Goal: Find specific page/section

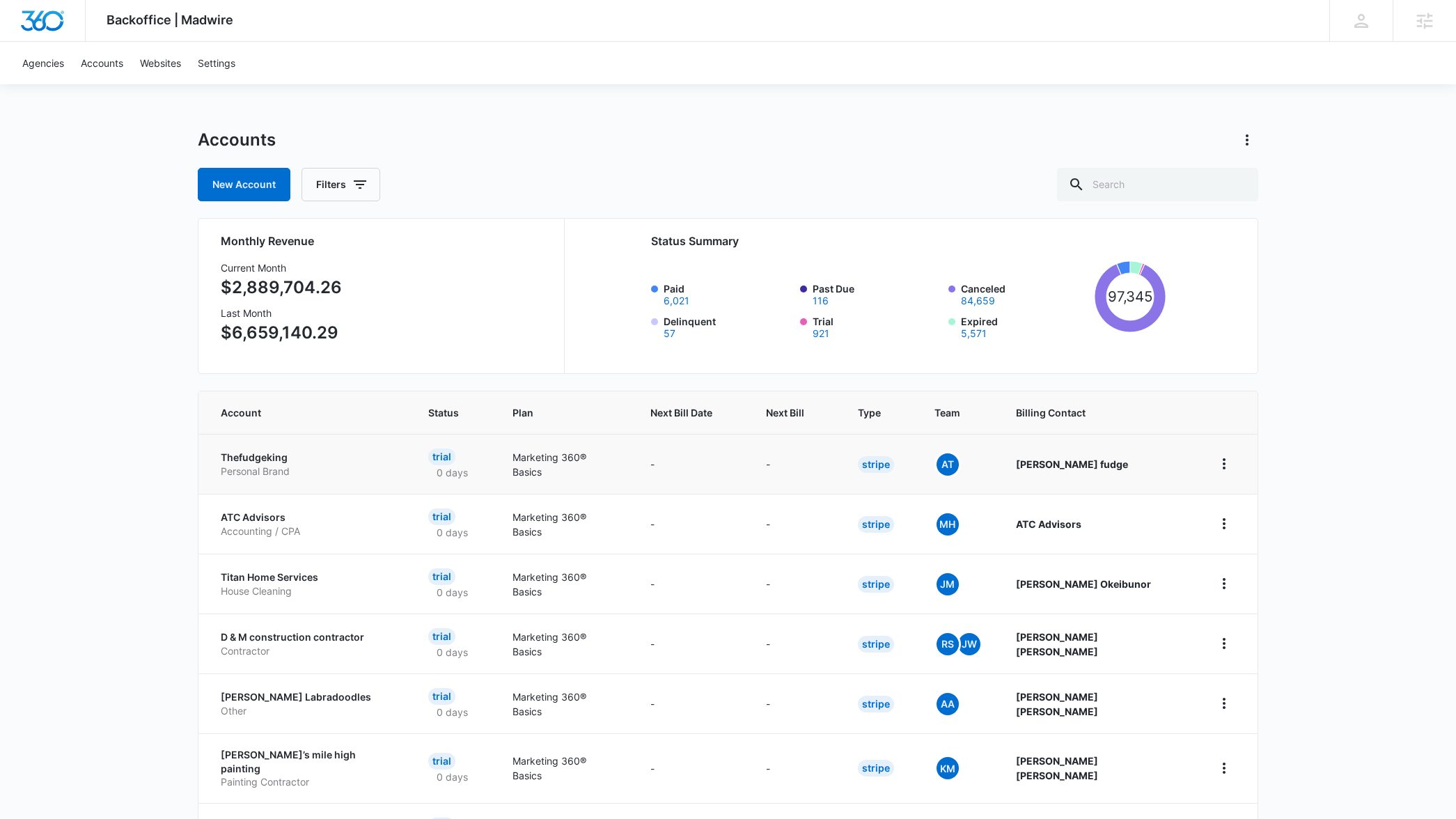
click at [270, 462] on p "Thefudgeking" at bounding box center [307, 457] width 174 height 14
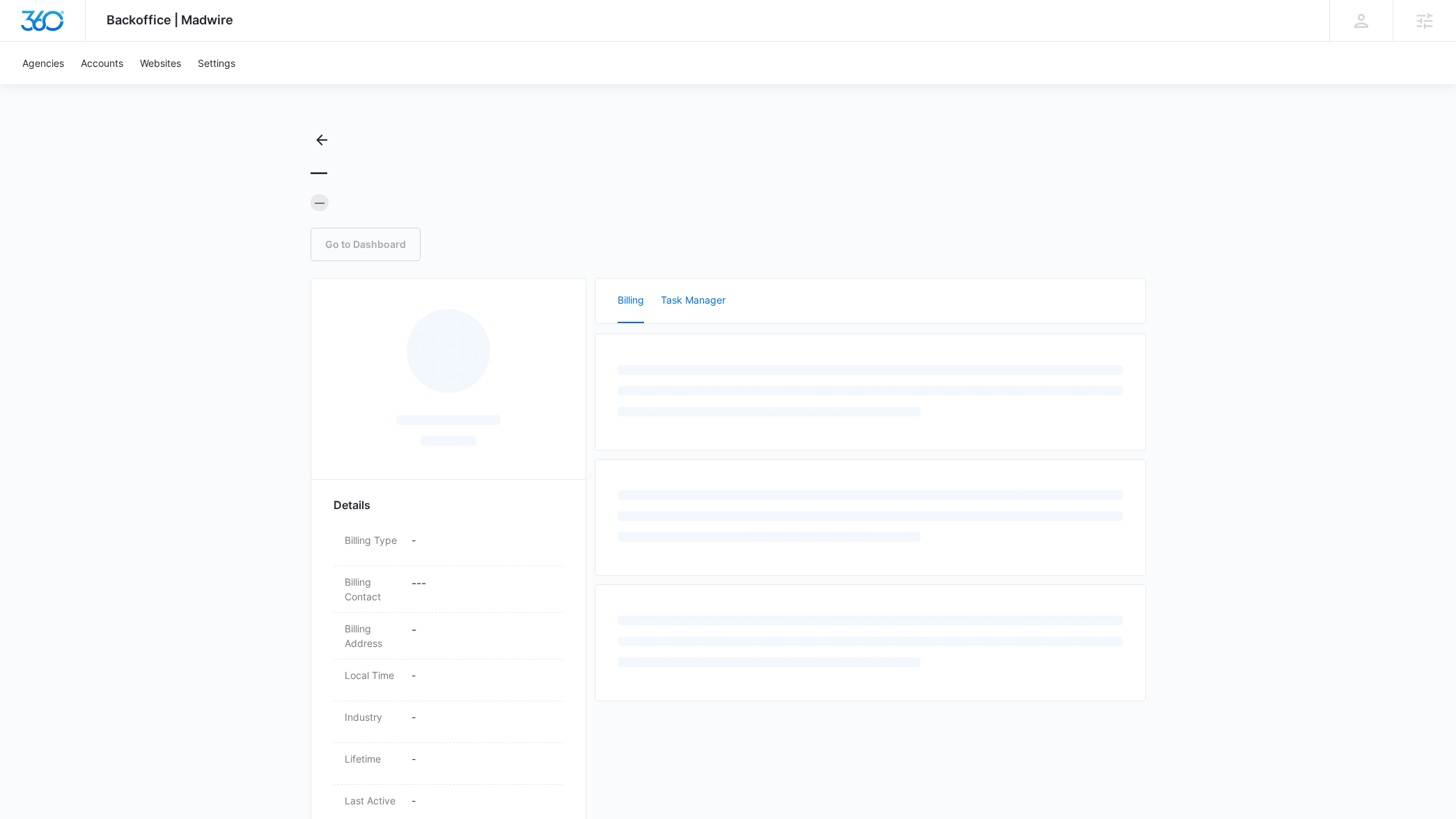
click at [708, 288] on button "Task Manager" at bounding box center [693, 301] width 65 height 45
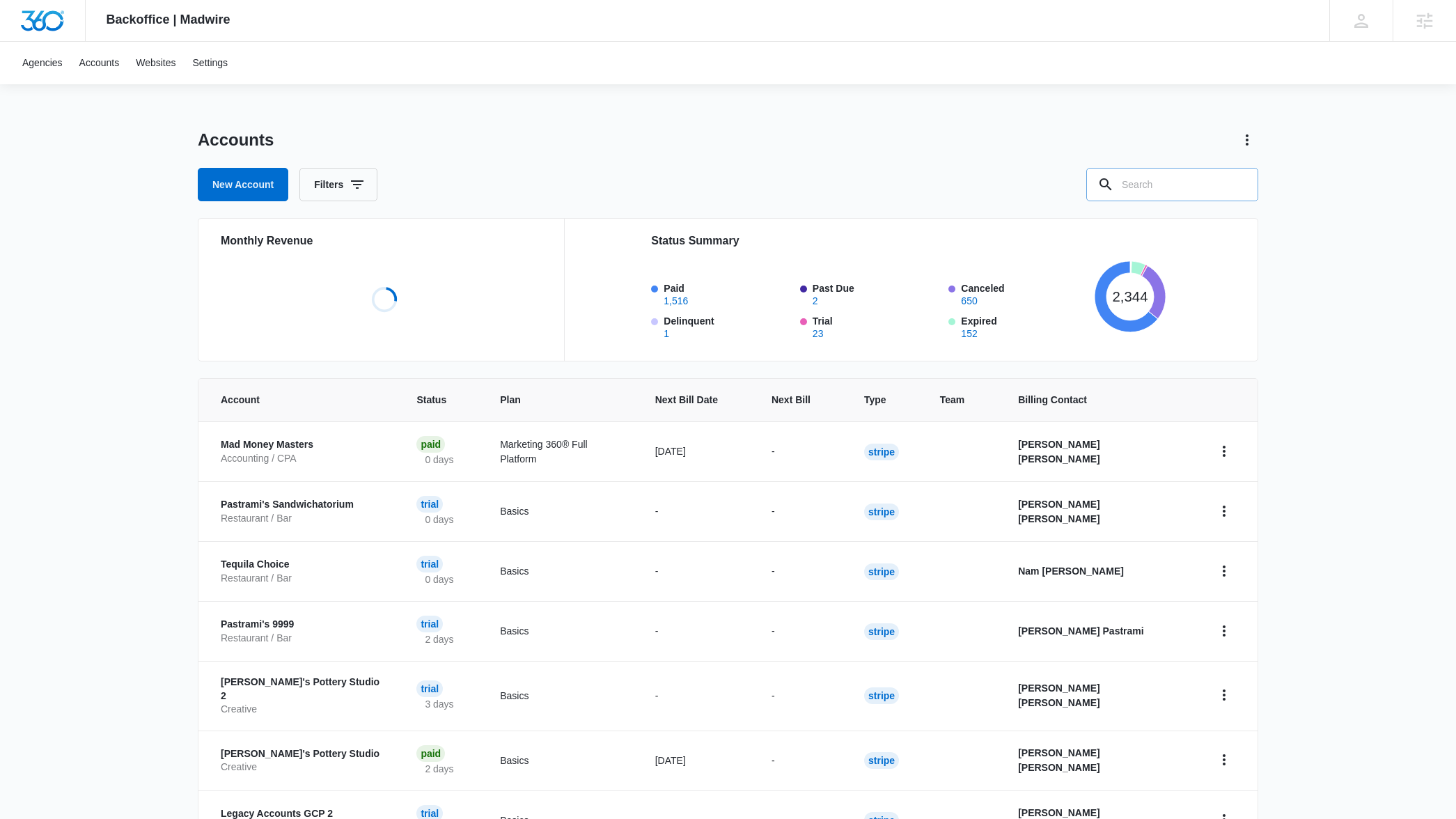
click at [1154, 184] on input "text" at bounding box center [1172, 184] width 172 height 34
type input "TLC"
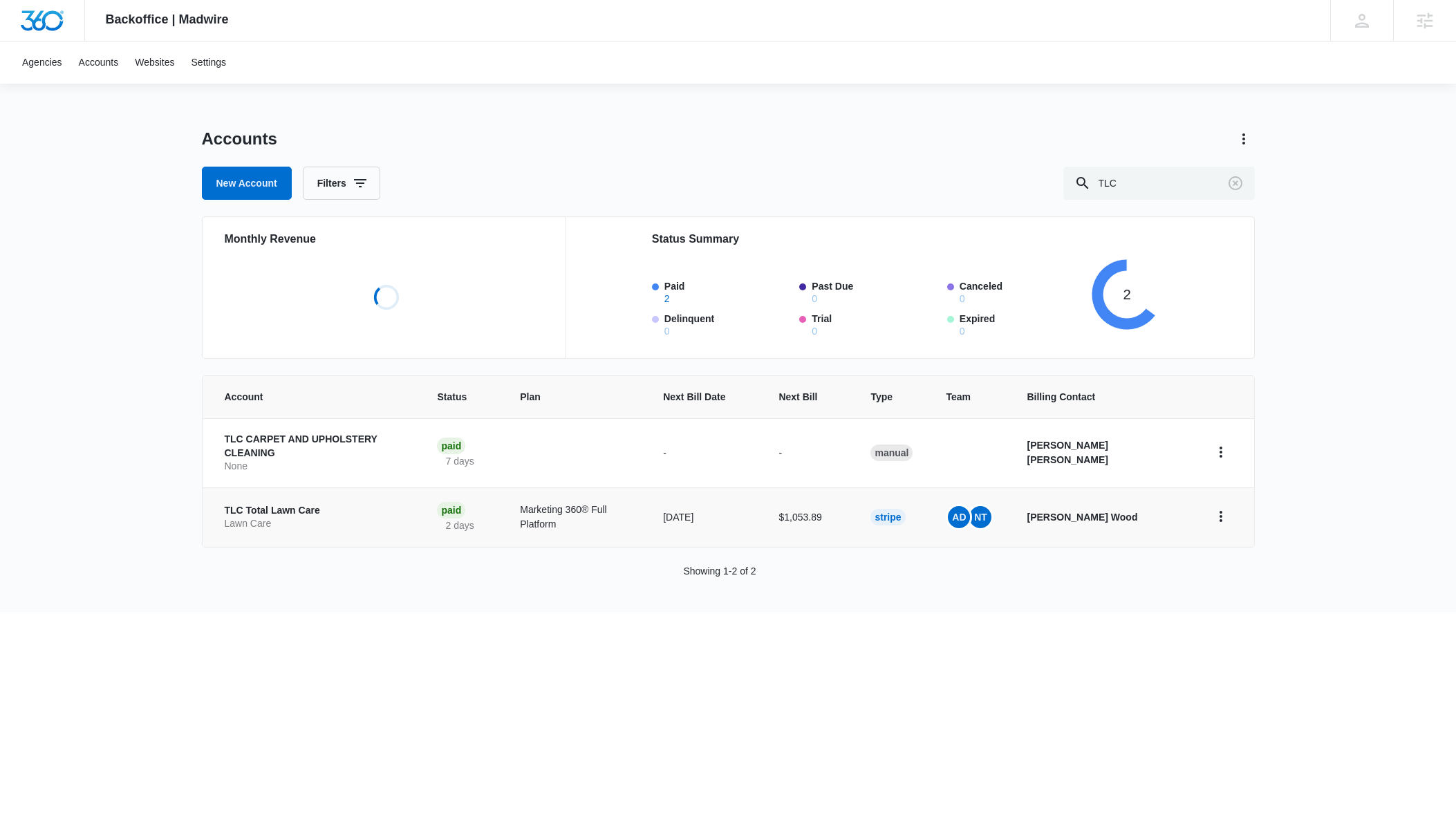
click at [286, 499] on td "TLC Total Lawn Care Lawn Care" at bounding box center [311, 517] width 218 height 60
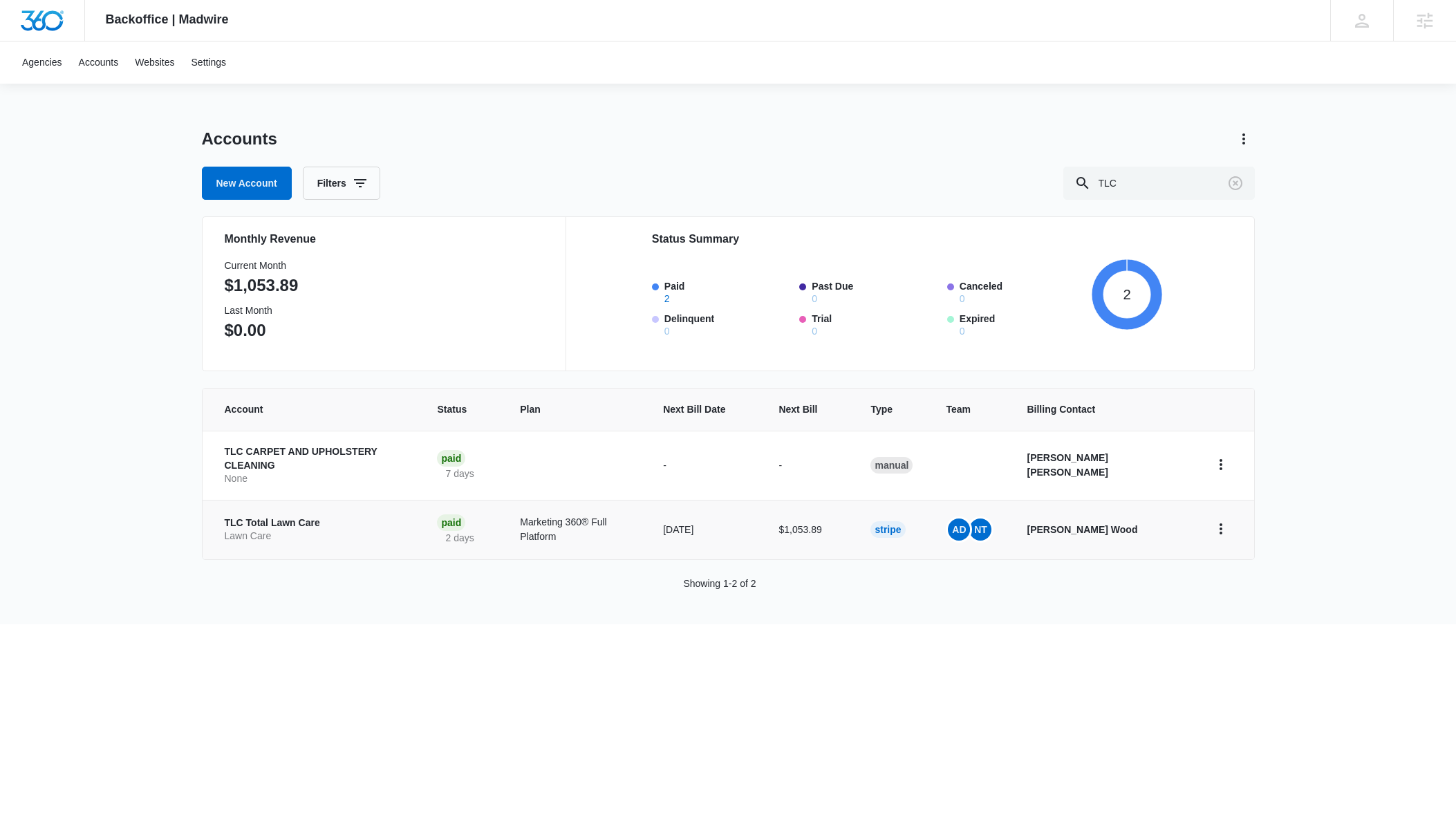
click at [287, 518] on p "TLC Total Lawn Care" at bounding box center [315, 522] width 180 height 14
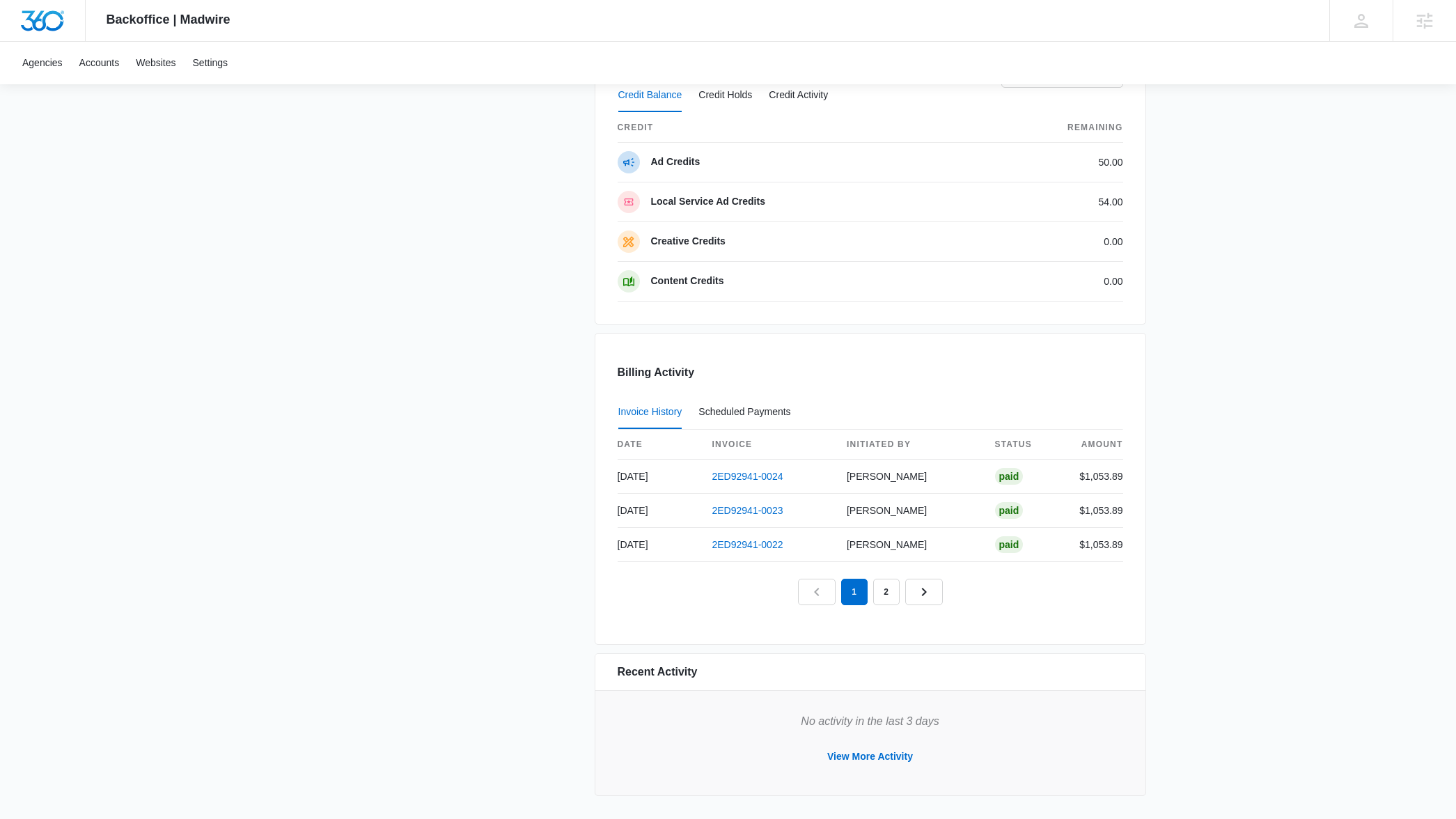
scroll to position [1453, 0]
click at [839, 748] on button "View More Activity" at bounding box center [870, 753] width 113 height 34
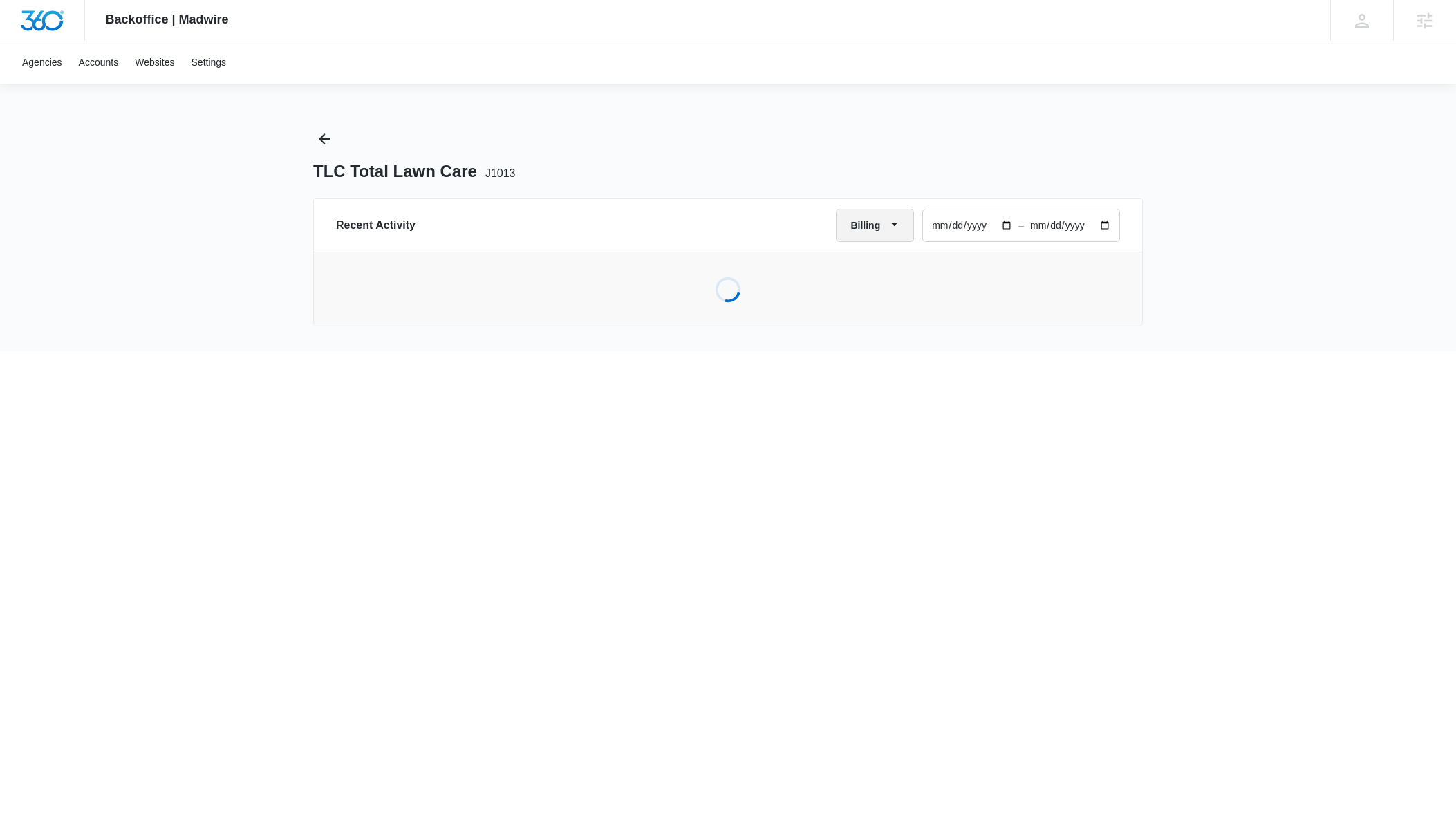
click at [861, 227] on button "Billing" at bounding box center [875, 225] width 78 height 33
click at [853, 264] on div "All Activities" at bounding box center [870, 269] width 51 height 10
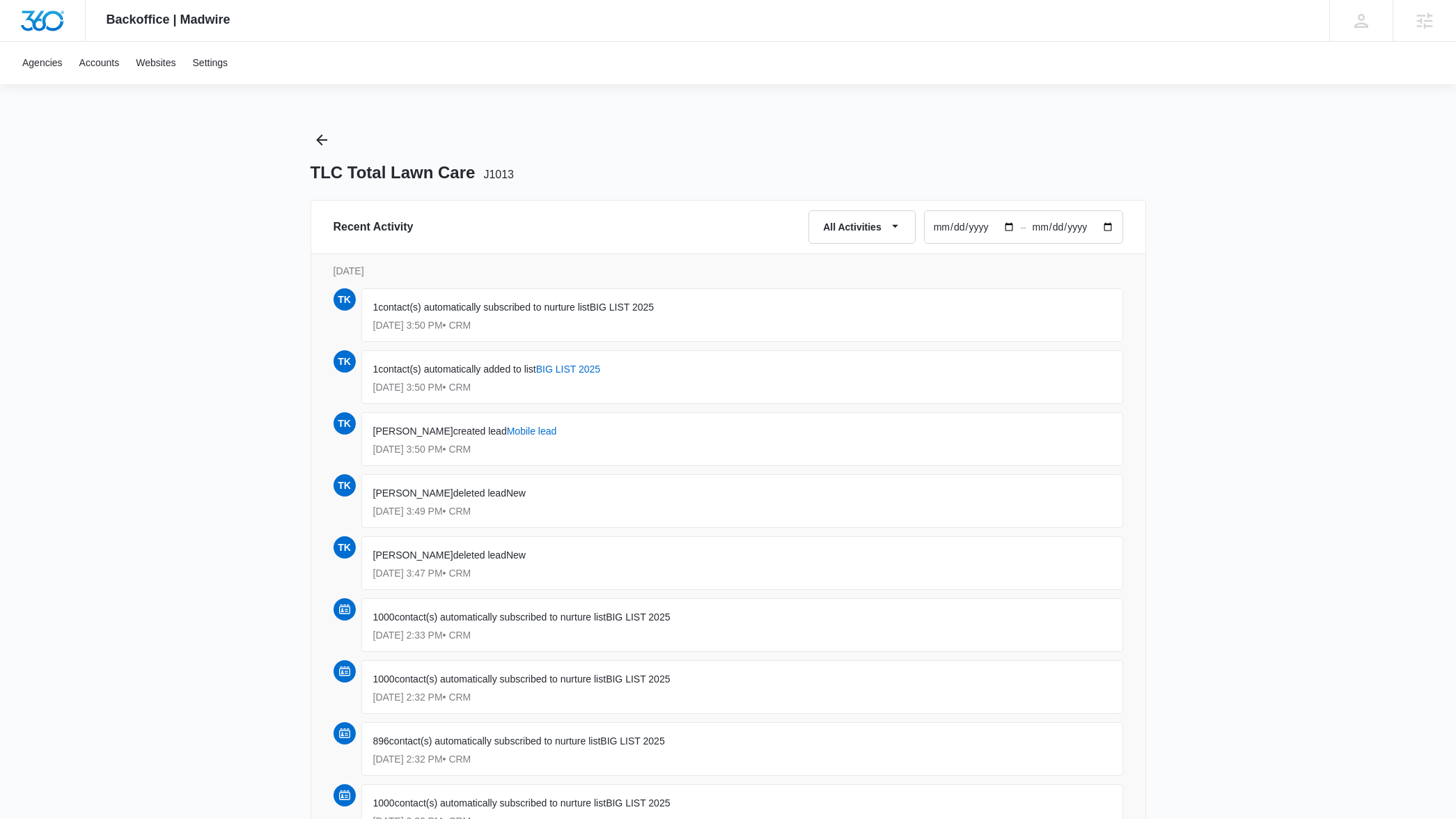
click at [1004, 228] on input "[DATE]" at bounding box center [973, 227] width 96 height 32
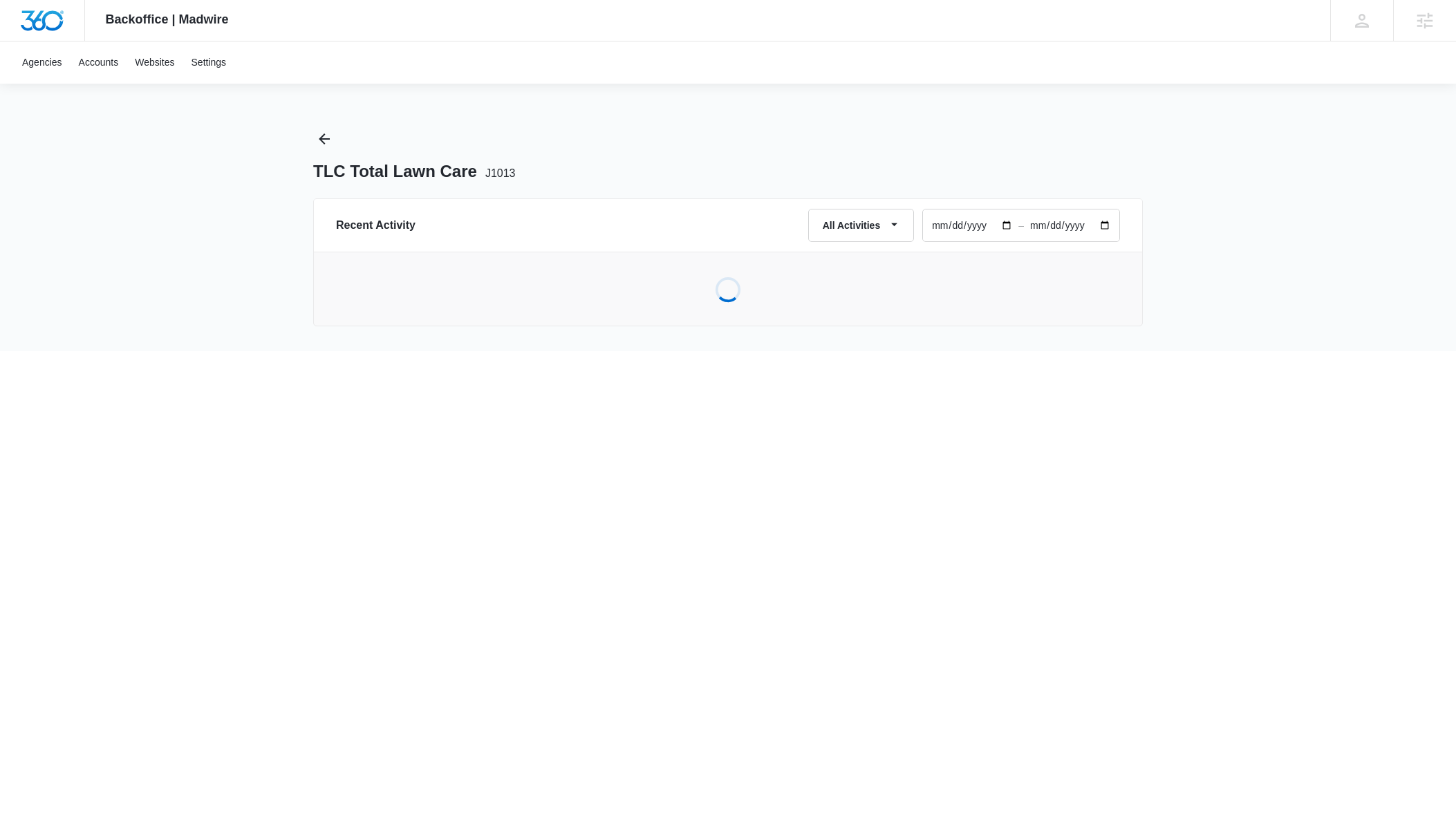
type input "[DATE]"
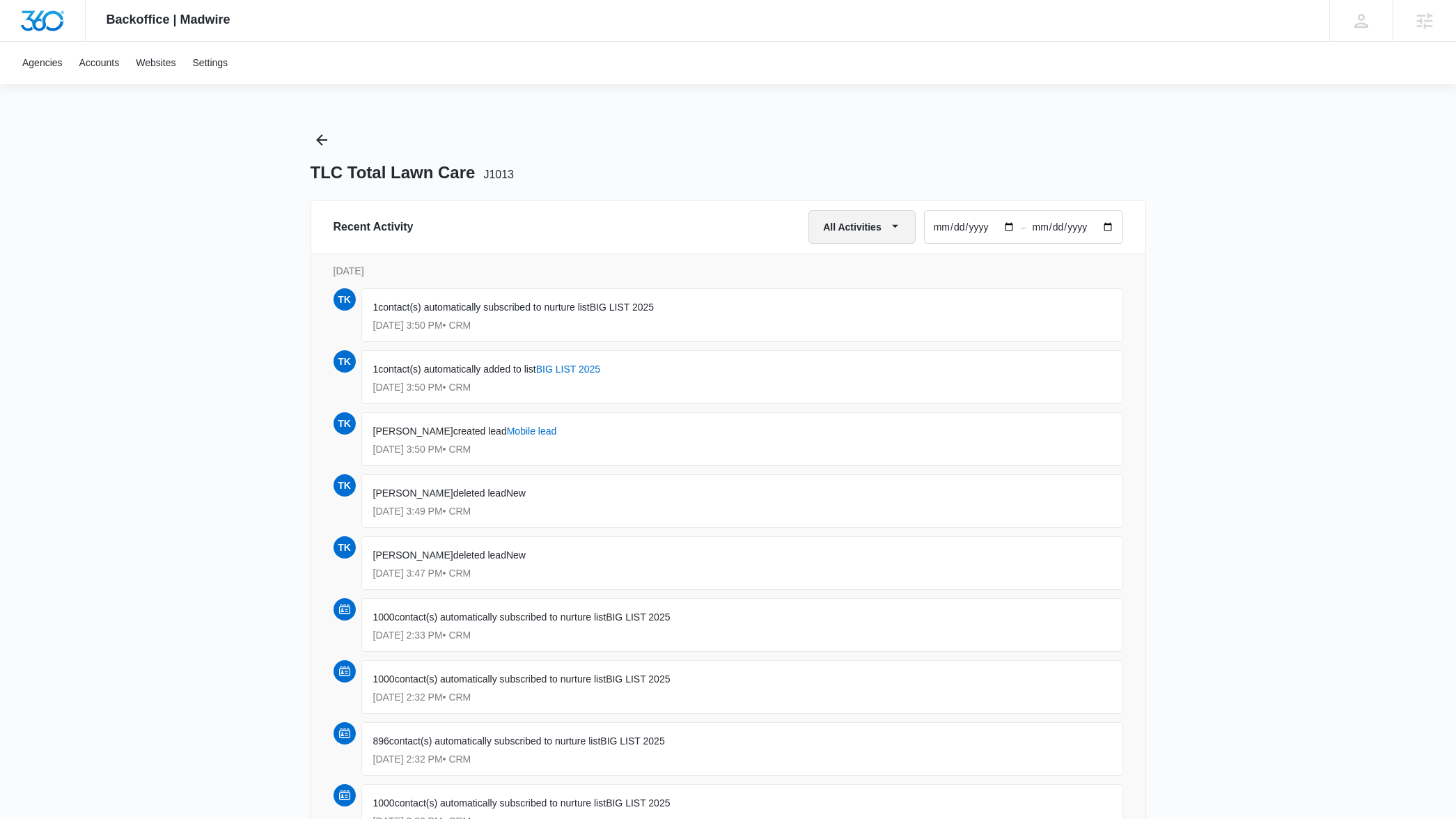
click at [847, 239] on button "All Activities" at bounding box center [862, 227] width 107 height 34
click at [842, 288] on div "Account" at bounding box center [842, 293] width 55 height 10
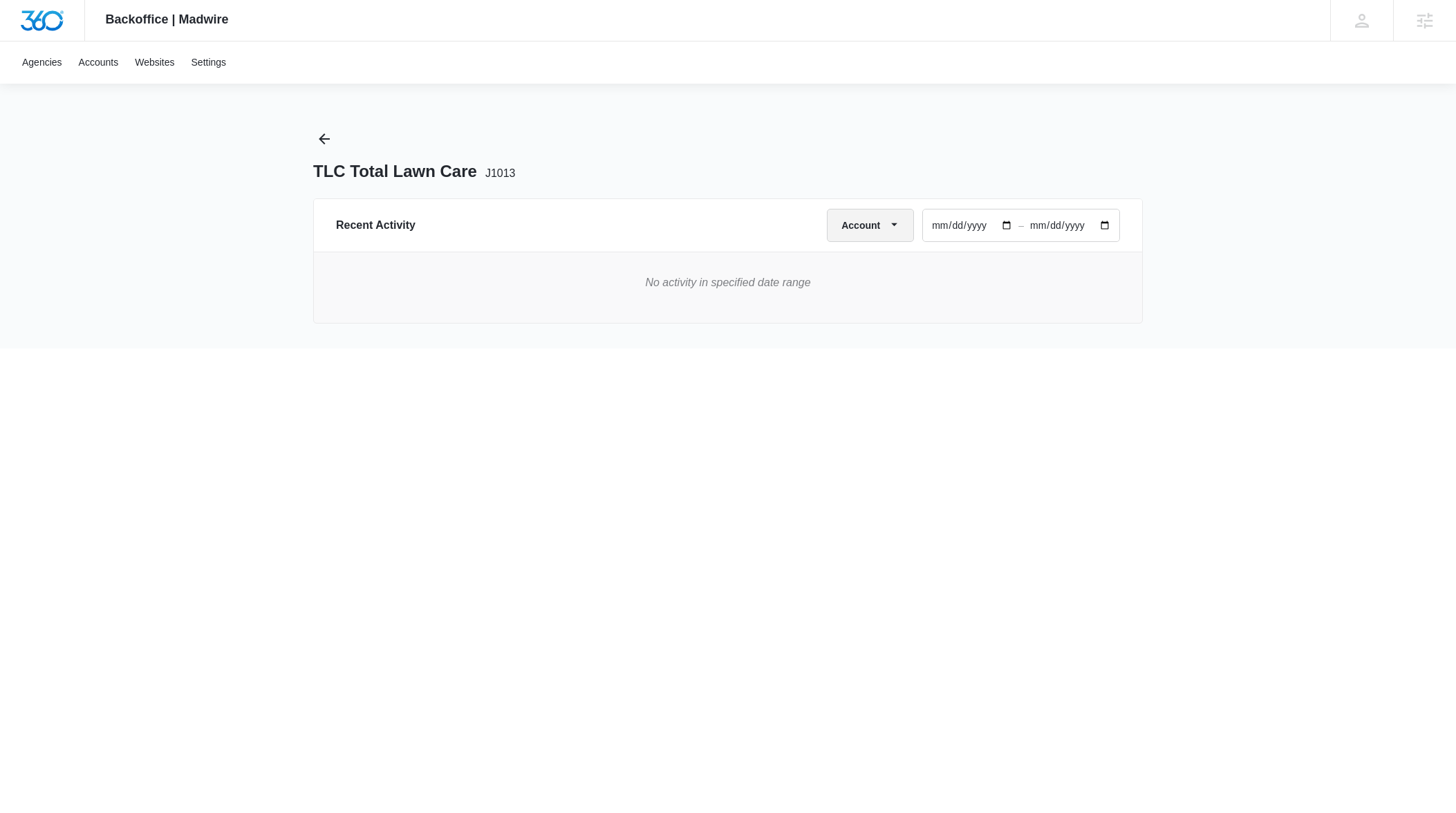
click at [873, 228] on button "Account" at bounding box center [870, 225] width 87 height 33
click at [847, 327] on div "Core" at bounding box center [859, 332] width 51 height 10
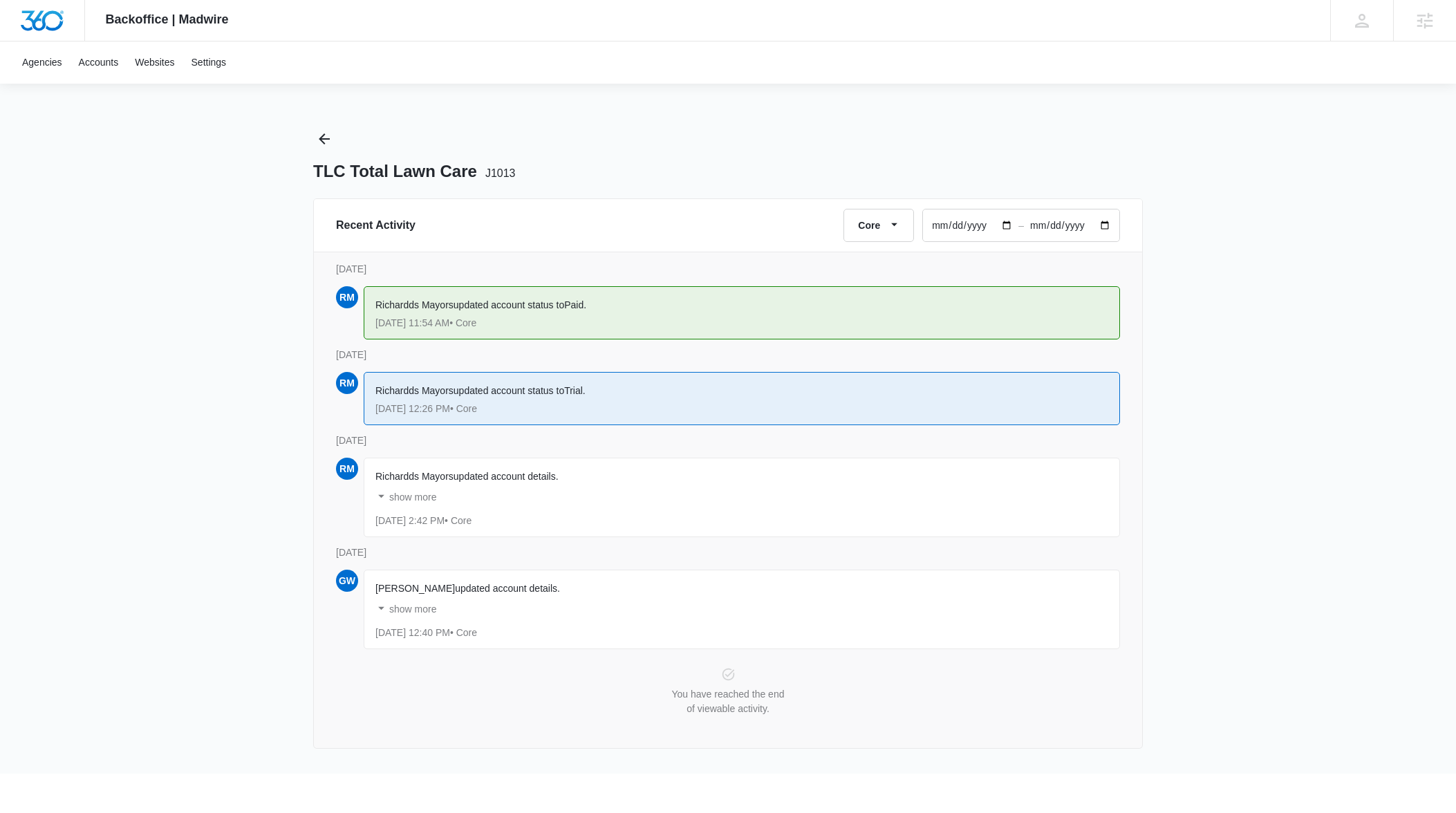
click at [439, 498] on div "show more Industry changed to Lawn Care" at bounding box center [742, 497] width 733 height 26
click at [434, 499] on p "show more" at bounding box center [413, 497] width 47 height 10
click at [871, 227] on button "Core" at bounding box center [879, 225] width 71 height 33
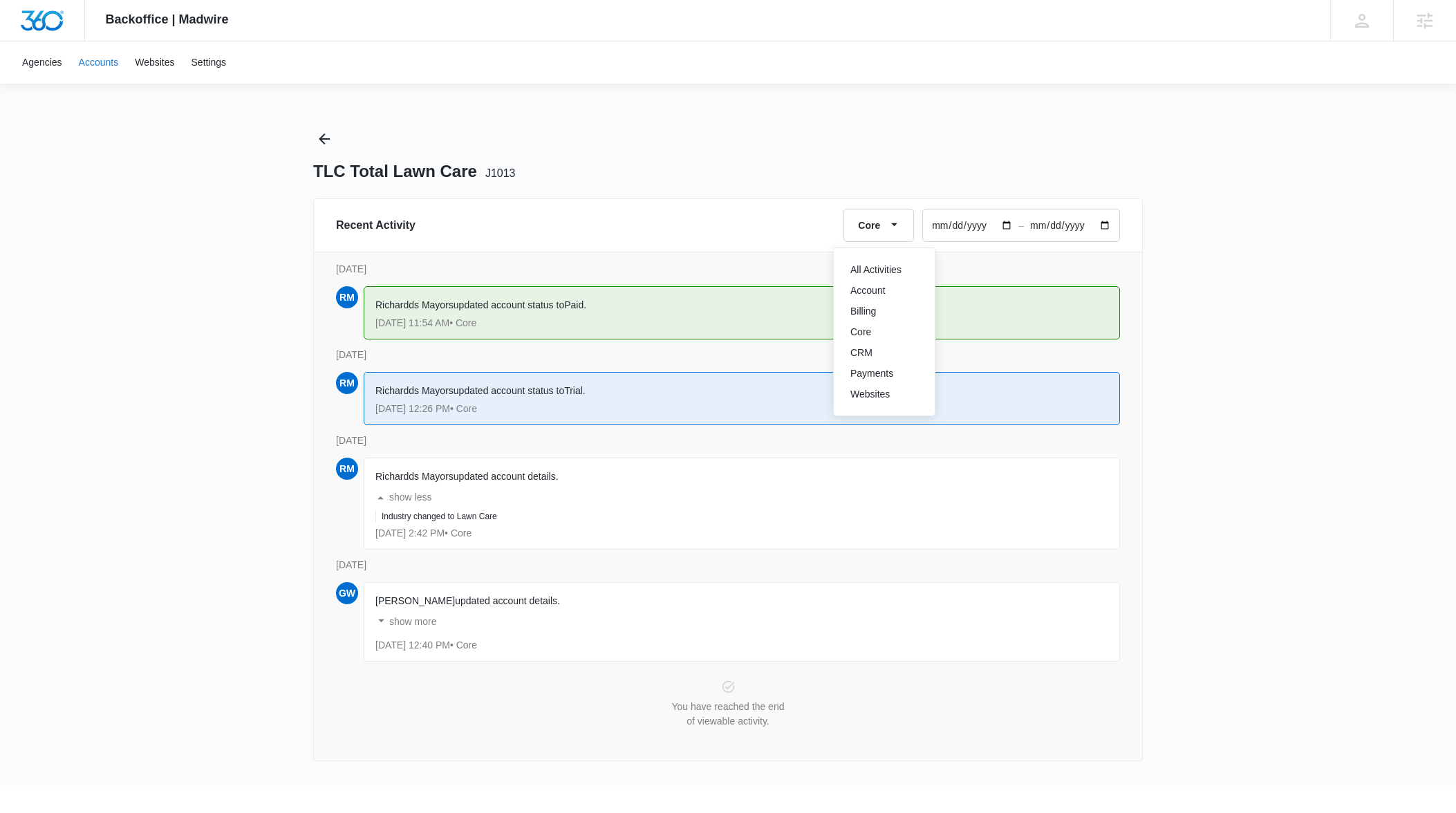
click at [115, 64] on link "Accounts" at bounding box center [99, 62] width 57 height 42
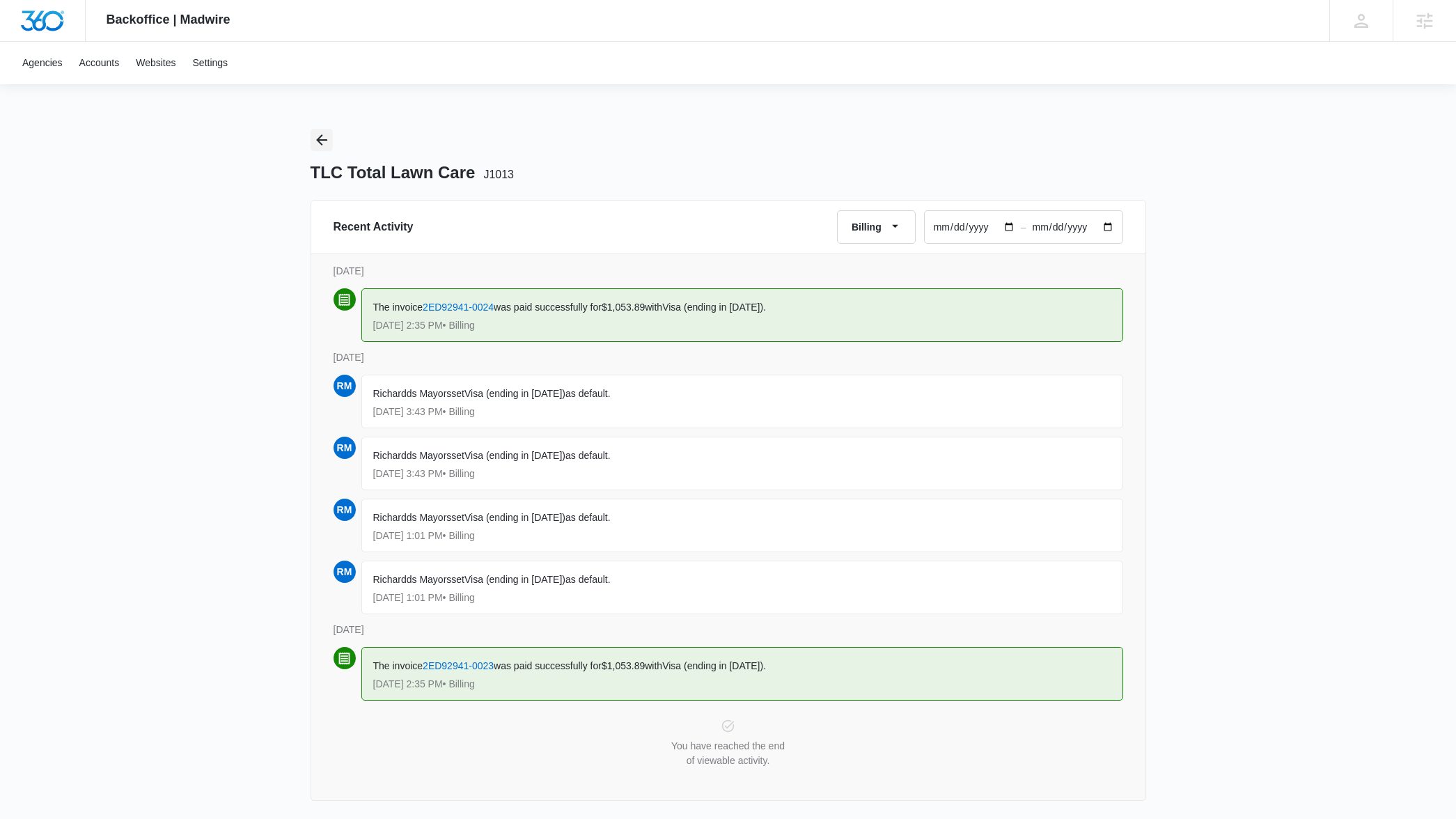
click at [321, 135] on icon "Back" at bounding box center [322, 140] width 17 height 17
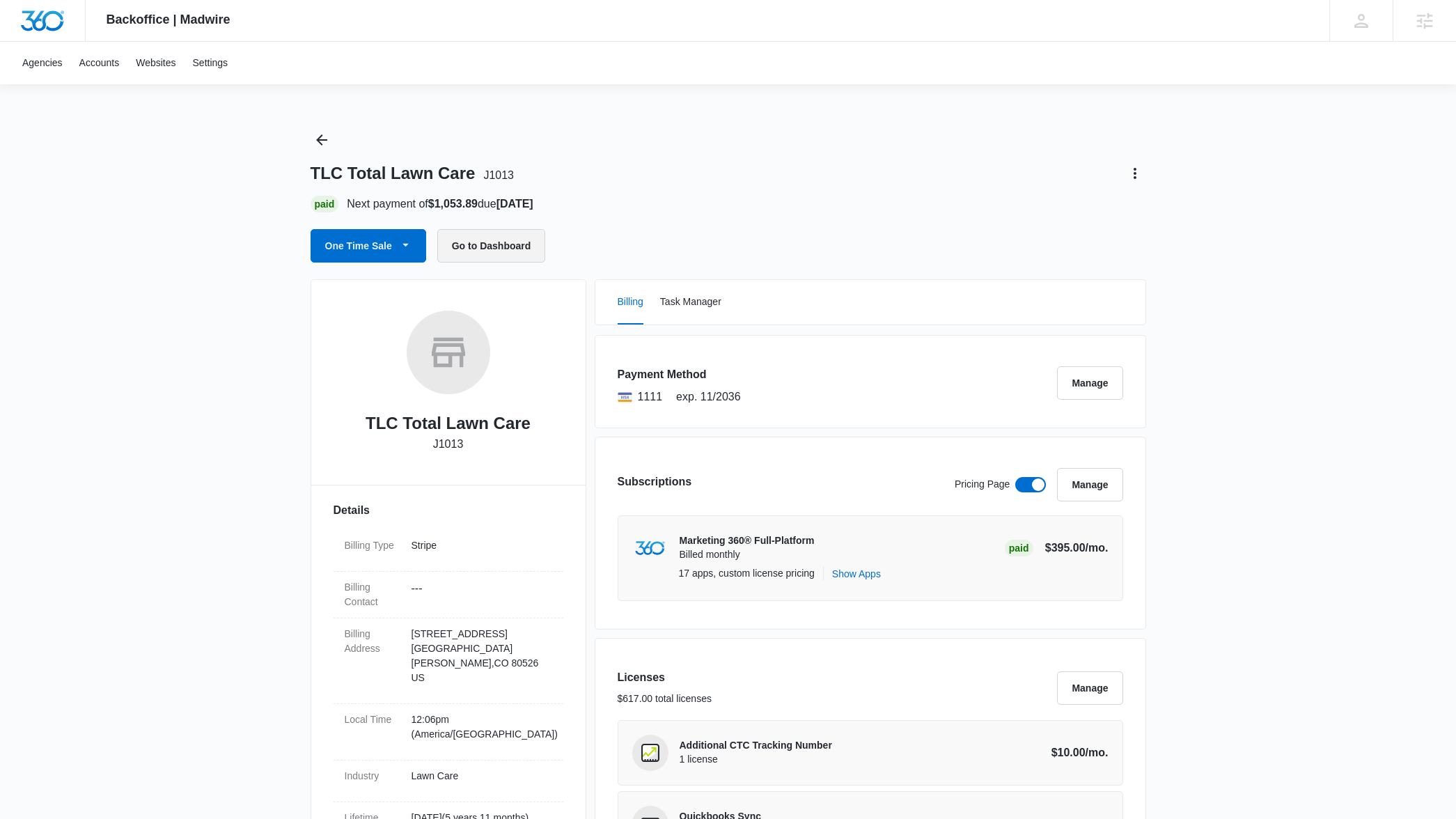
click at [467, 245] on button "Go to Dashboard" at bounding box center [491, 246] width 108 height 34
